Goal: Information Seeking & Learning: Learn about a topic

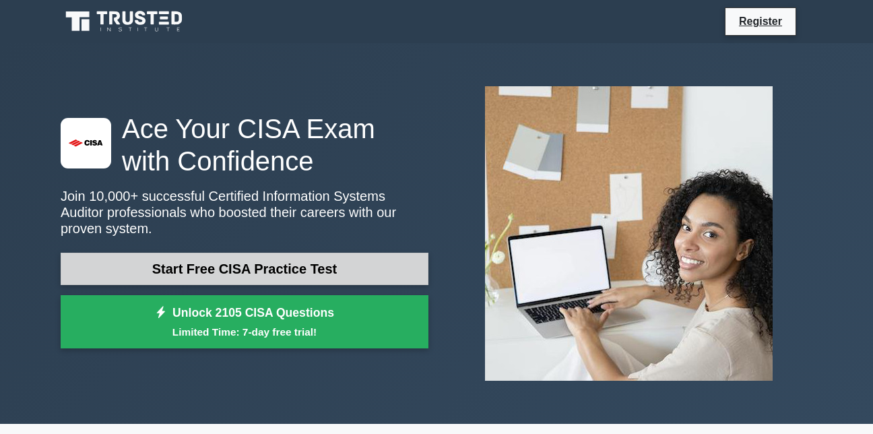
click at [303, 264] on link "Start Free CISA Practice Test" at bounding box center [245, 269] width 368 height 32
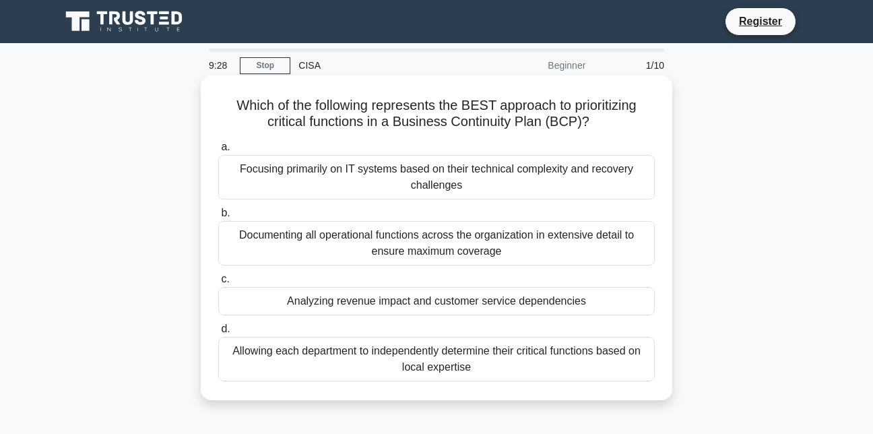
click at [522, 173] on div "Focusing primarily on IT systems based on their technical complexity and recove…" at bounding box center [436, 177] width 437 height 44
click at [218, 152] on input "a. Focusing primarily on IT systems based on their technical complexity and rec…" at bounding box center [218, 147] width 0 height 9
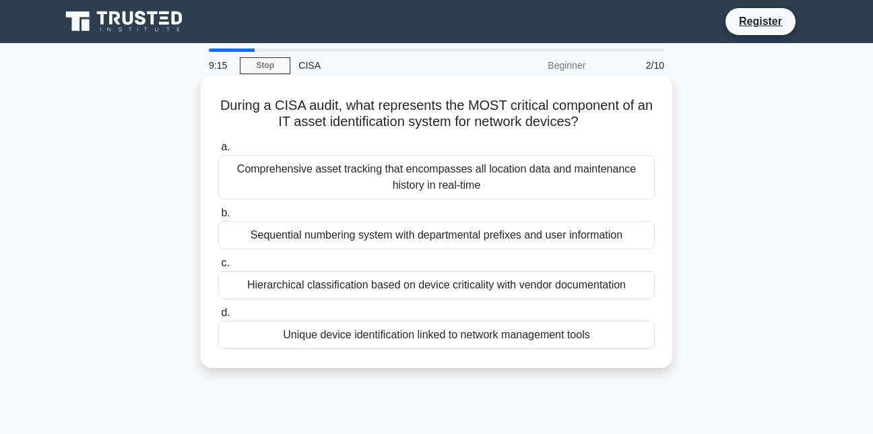
click at [570, 168] on div "Comprehensive asset tracking that encompasses all location data and maintenance…" at bounding box center [436, 177] width 437 height 44
click at [218, 152] on input "a. Comprehensive asset tracking that encompasses all location data and maintena…" at bounding box center [218, 147] width 0 height 9
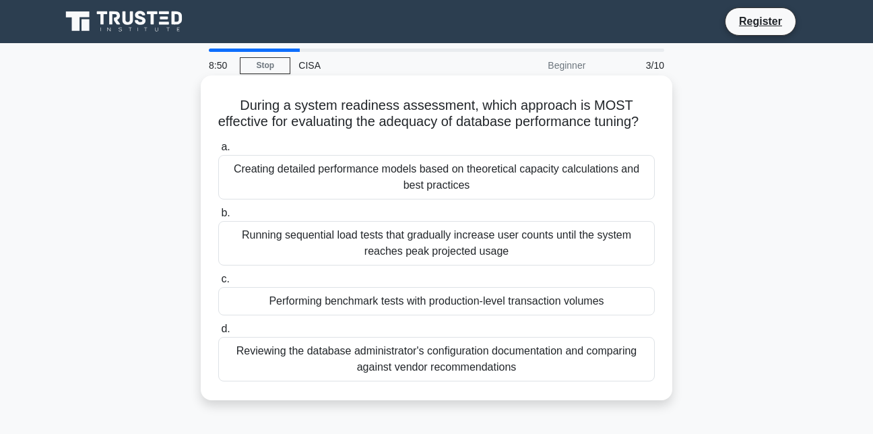
click at [619, 375] on div "Reviewing the database administrator's configuration documentation and comparin…" at bounding box center [436, 359] width 437 height 44
click at [218, 334] on input "d. Reviewing the database administrator's configuration documentation and compa…" at bounding box center [218, 329] width 0 height 9
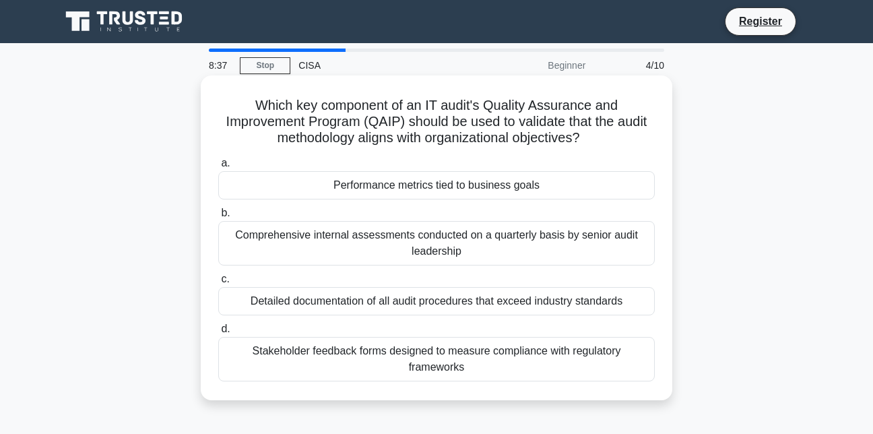
click at [602, 192] on div "Performance metrics tied to business goals" at bounding box center [436, 185] width 437 height 28
click at [218, 168] on input "a. Performance metrics tied to business goals" at bounding box center [218, 163] width 0 height 9
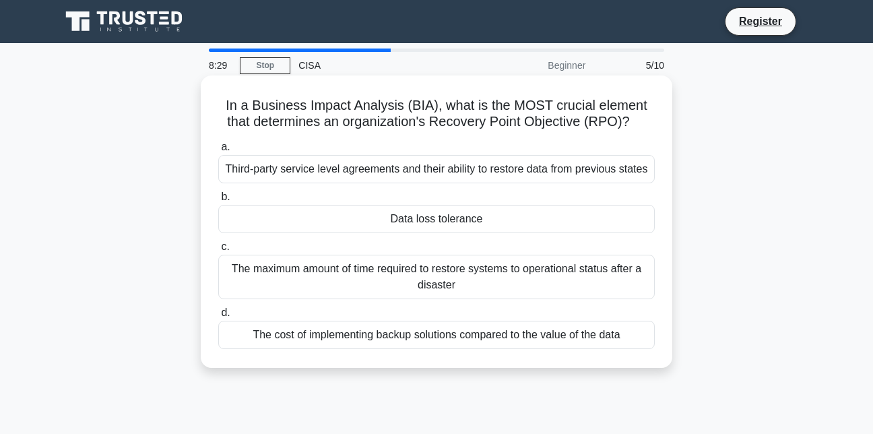
click at [618, 177] on div "Third-party service level agreements and their ability to restore data from pre…" at bounding box center [436, 169] width 437 height 28
click at [218, 152] on input "a. Third-party service level agreements and their ability to restore data from …" at bounding box center [218, 147] width 0 height 9
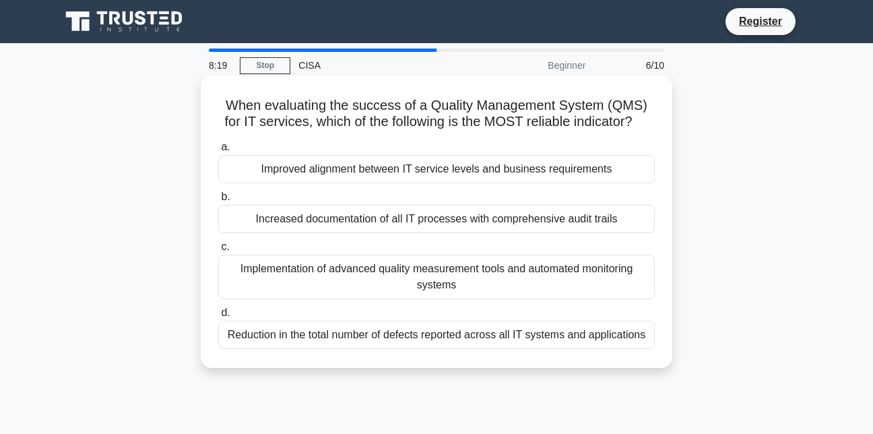
click at [611, 282] on div "Implementation of advanced quality measurement tools and automated monitoring s…" at bounding box center [436, 277] width 437 height 44
click at [218, 251] on input "c. Implementation of advanced quality measurement tools and automated monitorin…" at bounding box center [218, 247] width 0 height 9
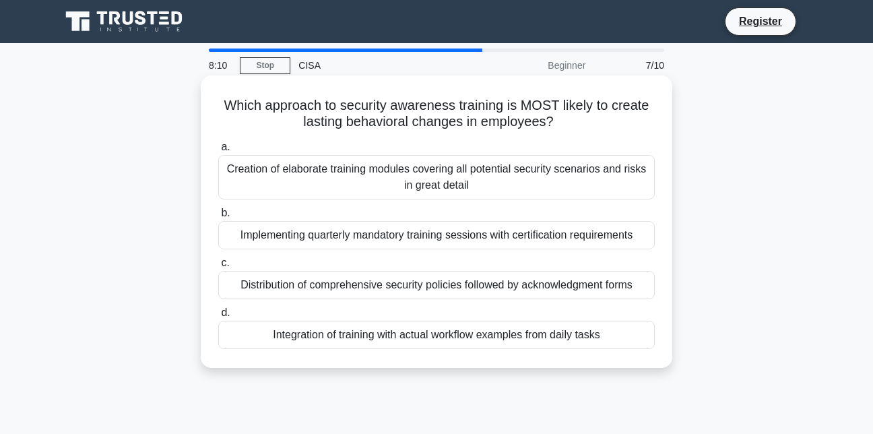
click at [599, 179] on div "Creation of elaborate training modules covering all potential security scenario…" at bounding box center [436, 177] width 437 height 44
click at [218, 152] on input "a. Creation of elaborate training modules covering all potential security scena…" at bounding box center [218, 147] width 0 height 9
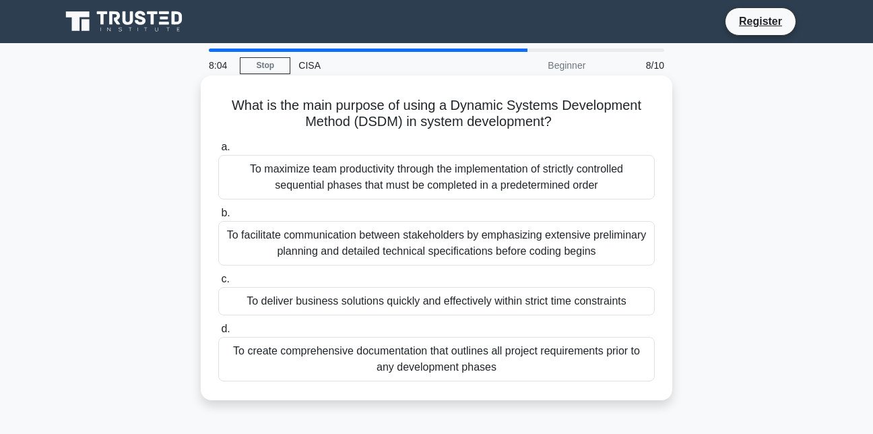
click at [582, 245] on div "To facilitate communication between stakeholders by emphasizing extensive preli…" at bounding box center [436, 243] width 437 height 44
click at [218, 218] on input "b. To facilitate communication between stakeholders by emphasizing extensive pr…" at bounding box center [218, 213] width 0 height 9
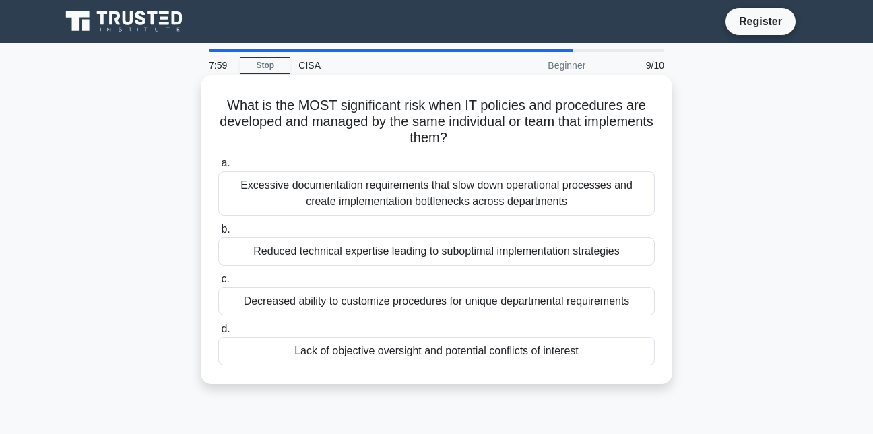
click at [598, 192] on div "Excessive documentation requirements that slow down operational processes and c…" at bounding box center [436, 193] width 437 height 44
click at [218, 168] on input "a. Excessive documentation requirements that slow down operational processes an…" at bounding box center [218, 163] width 0 height 9
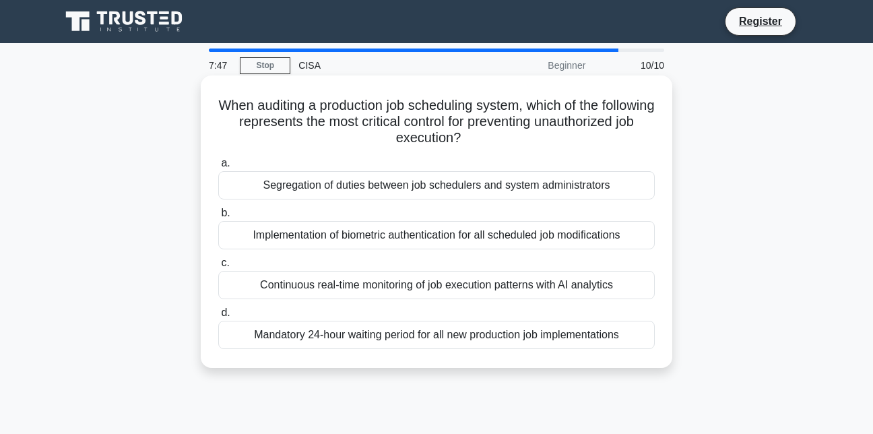
click at [617, 193] on div "Segregation of duties between job schedulers and system administrators" at bounding box center [436, 185] width 437 height 28
click at [218, 168] on input "a. Segregation of duties between job schedulers and system administrators" at bounding box center [218, 163] width 0 height 9
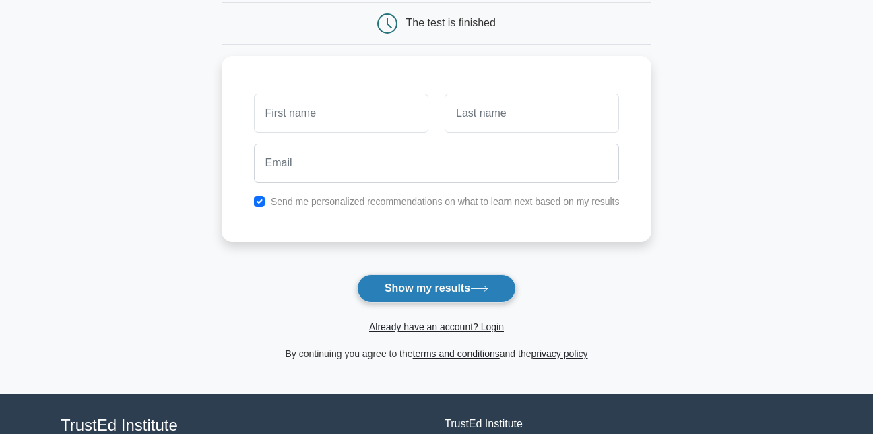
scroll to position [135, 0]
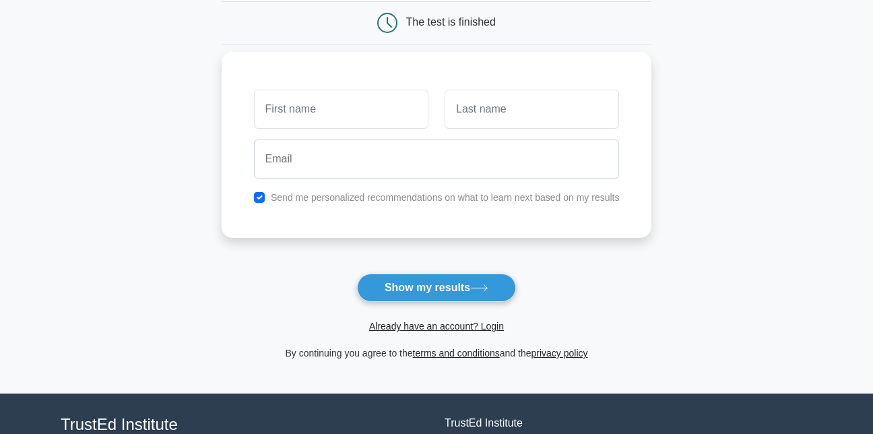
click at [352, 117] on input "text" at bounding box center [341, 109] width 175 height 39
type input "MD MAHFUZUR"
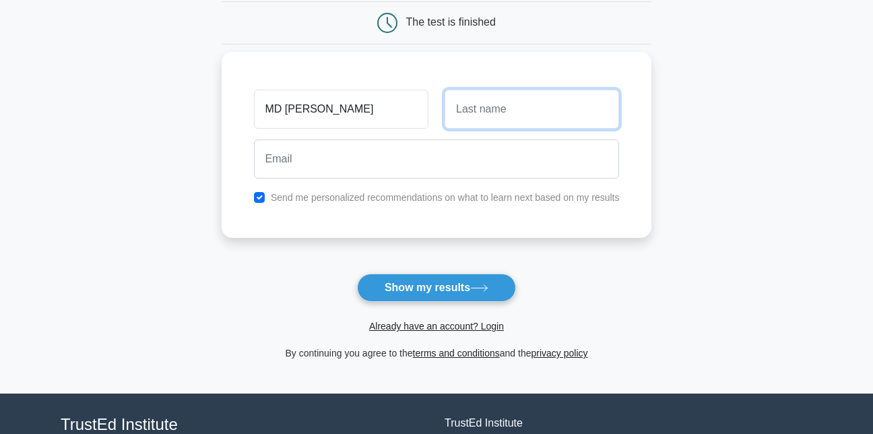
click at [489, 106] on input "text" at bounding box center [532, 109] width 175 height 39
type input "RAHMAN"
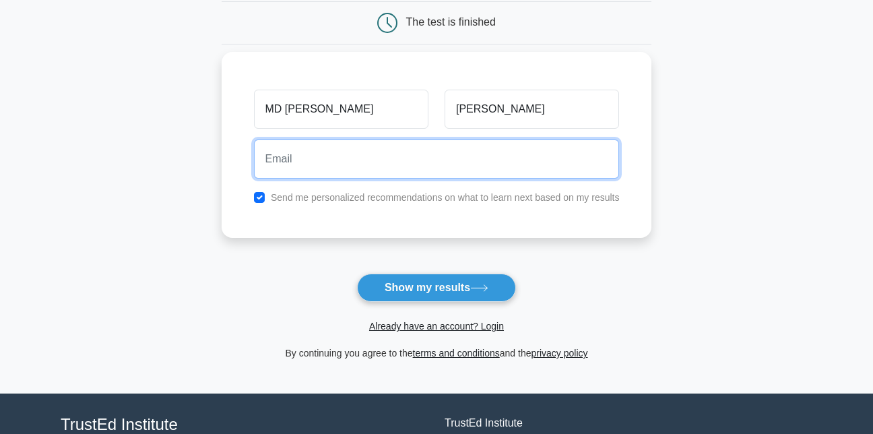
click at [365, 158] on input "email" at bounding box center [437, 159] width 366 height 39
type input "rahman.mahfuzau@gmail.com"
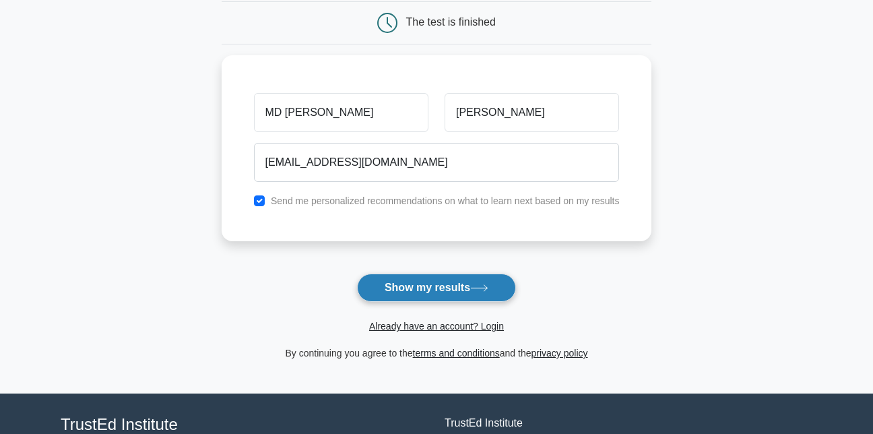
click at [441, 291] on button "Show my results" at bounding box center [436, 288] width 159 height 28
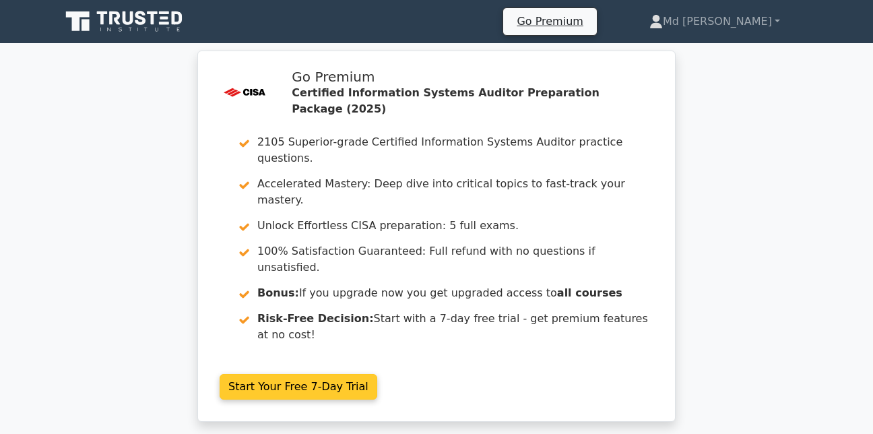
click at [261, 374] on link "Start Your Free 7-Day Trial" at bounding box center [299, 387] width 158 height 26
